Goal: Information Seeking & Learning: Understand process/instructions

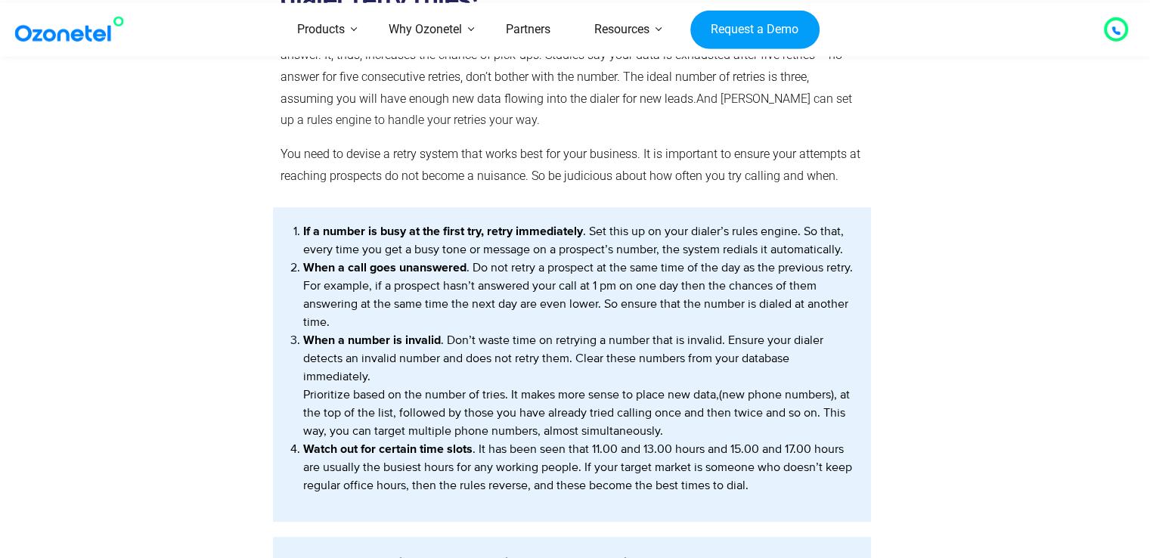
scroll to position [970, 0]
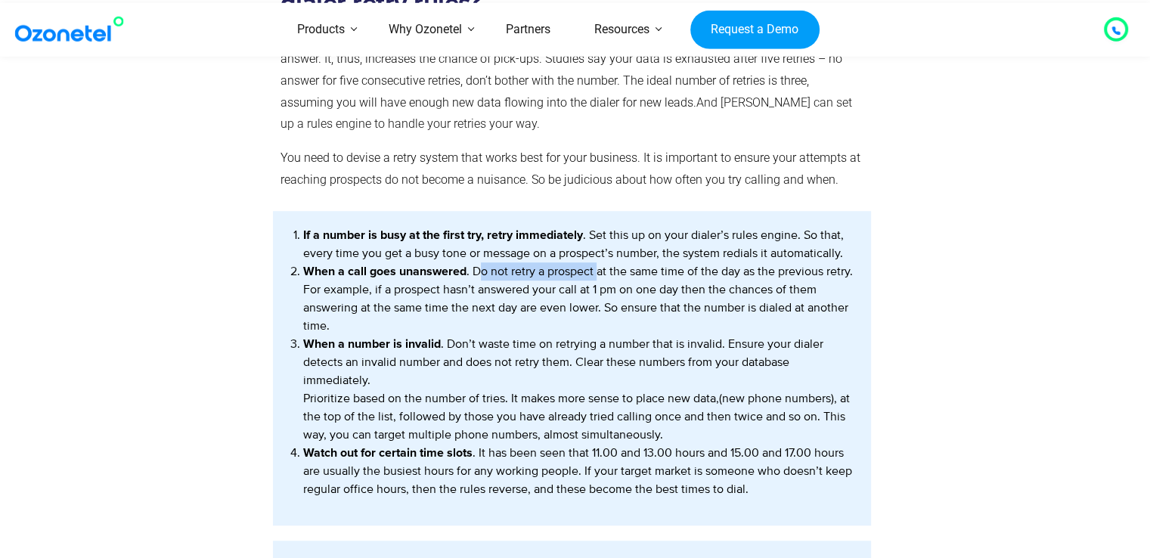
drag, startPoint x: 484, startPoint y: 269, endPoint x: 599, endPoint y: 264, distance: 115.0
click at [599, 264] on li "When a call goes unanswered . Do not retry a prospect at the same time of the d…" at bounding box center [579, 298] width 553 height 73
drag, startPoint x: 438, startPoint y: 289, endPoint x: 618, endPoint y: 286, distance: 180.7
click at [618, 286] on li "When a call goes unanswered . Do not retry a prospect at the same time of the d…" at bounding box center [579, 298] width 553 height 73
drag, startPoint x: 410, startPoint y: 301, endPoint x: 551, endPoint y: 299, distance: 140.6
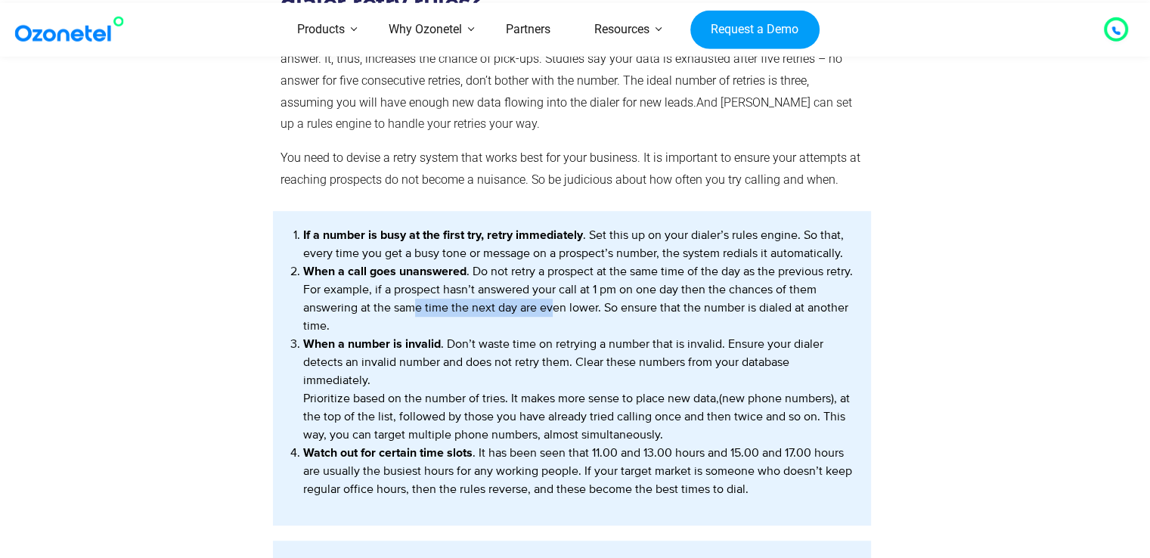
click at [551, 299] on li "When a call goes unanswered . Do not retry a prospect at the same time of the d…" at bounding box center [579, 298] width 553 height 73
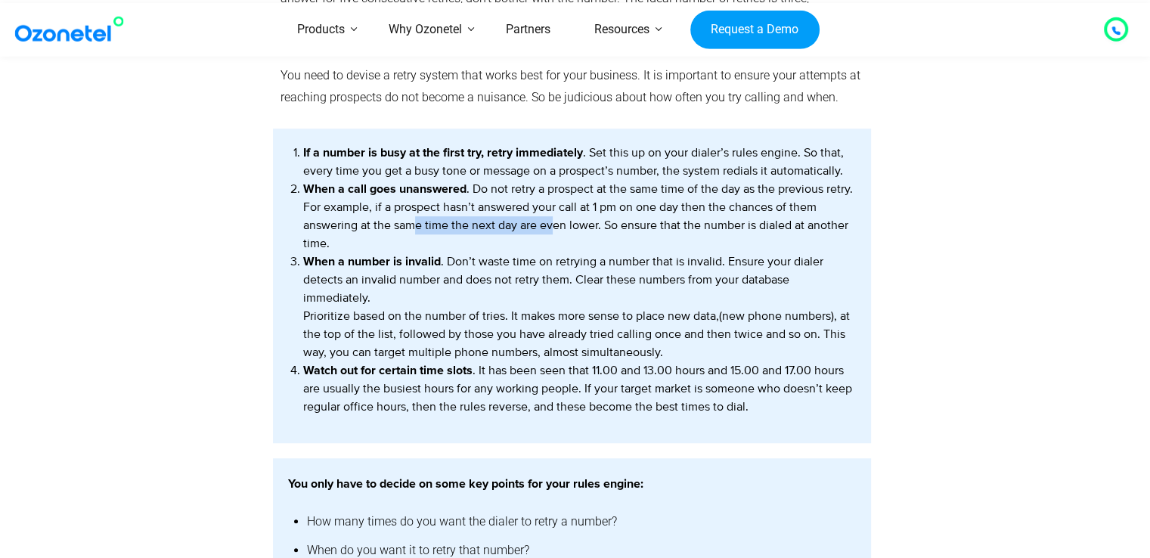
scroll to position [1057, 0]
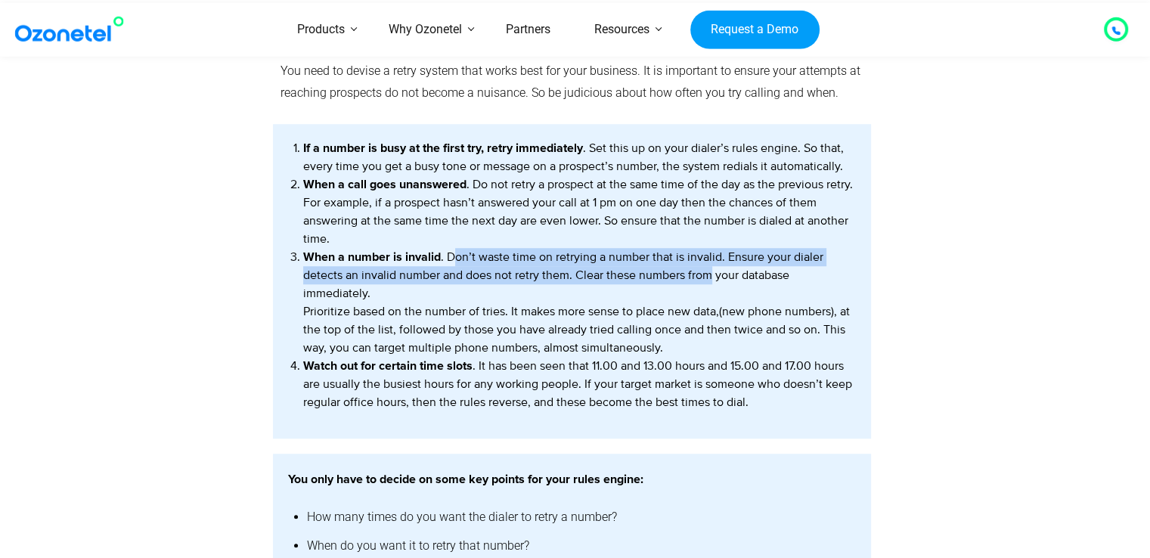
drag, startPoint x: 455, startPoint y: 252, endPoint x: 710, endPoint y: 268, distance: 256.0
click at [710, 268] on li "When a number is invalid . Don’t waste time on retrying a number that is invali…" at bounding box center [579, 302] width 553 height 109
click at [421, 268] on li "When a number is invalid . Don’t waste time on retrying a number that is invali…" at bounding box center [579, 302] width 553 height 109
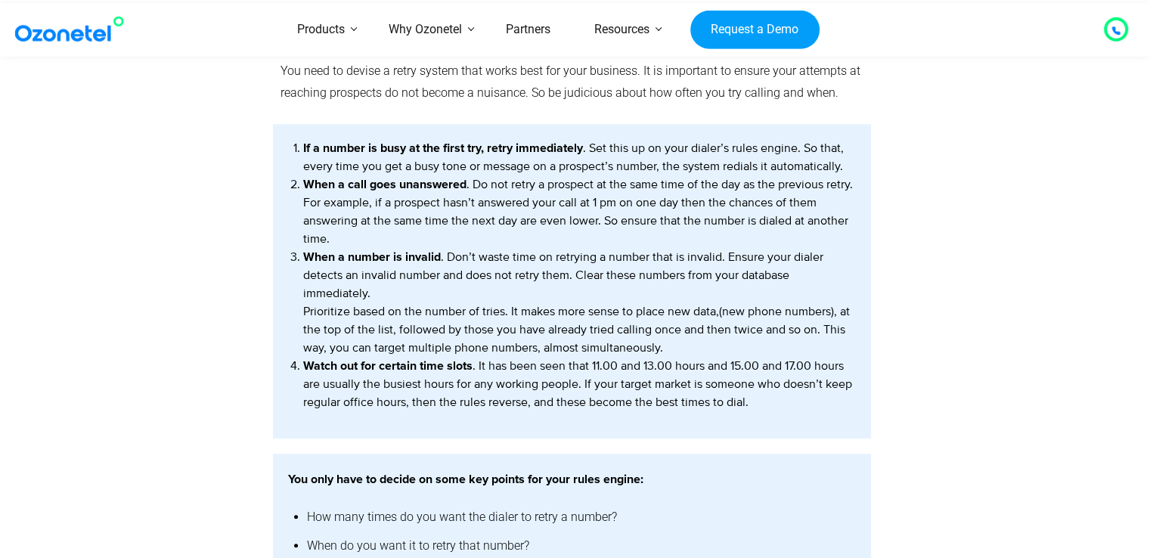
click at [385, 284] on li "When a number is invalid . Don’t waste time on retrying a number that is invali…" at bounding box center [579, 302] width 553 height 109
drag, startPoint x: 320, startPoint y: 276, endPoint x: 656, endPoint y: 276, distance: 335.6
click at [656, 276] on li "When a number is invalid . Don’t waste time on retrying a number that is invali…" at bounding box center [579, 302] width 553 height 109
